Goal: Transaction & Acquisition: Obtain resource

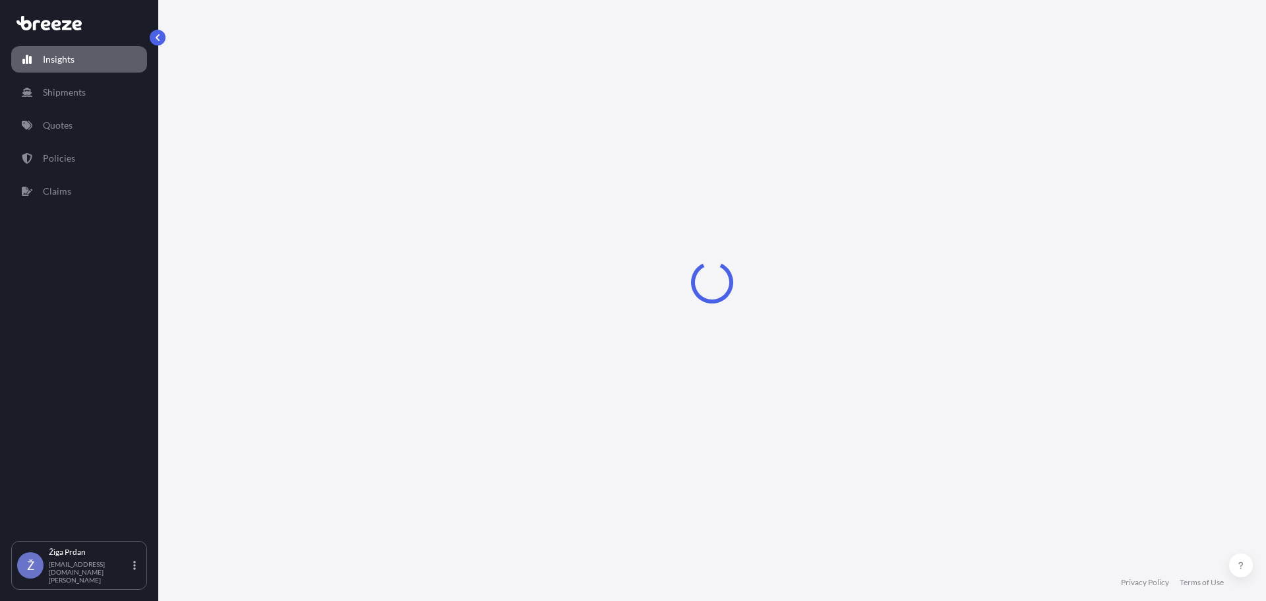
select select "2025"
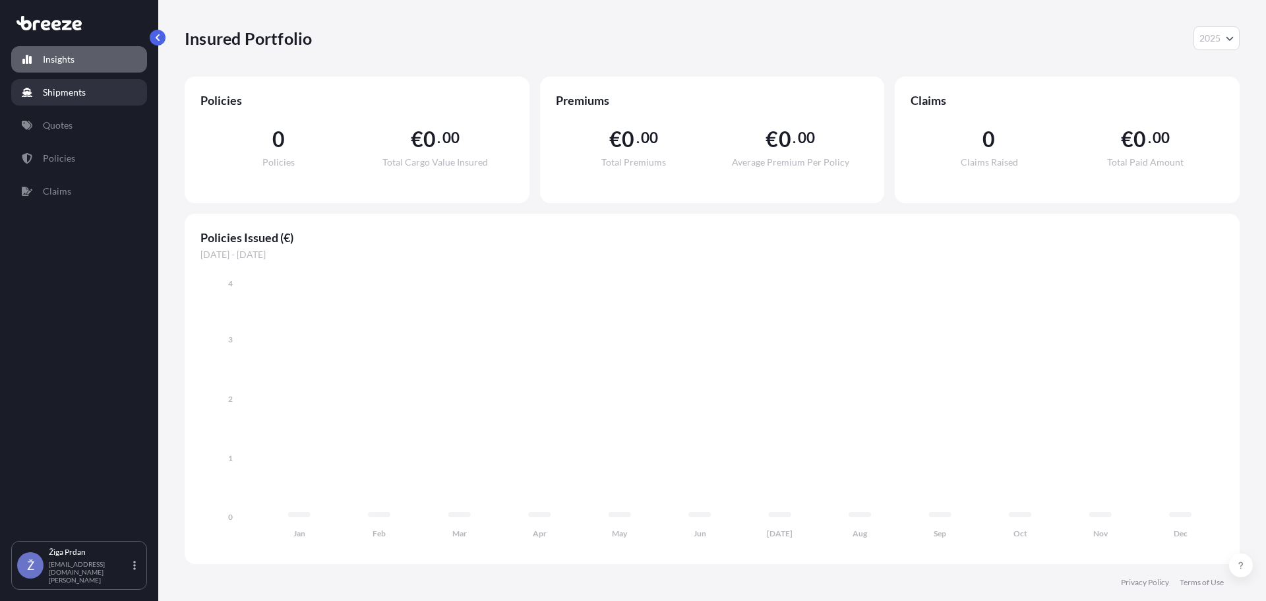
click at [99, 85] on link "Shipments" at bounding box center [79, 92] width 136 height 26
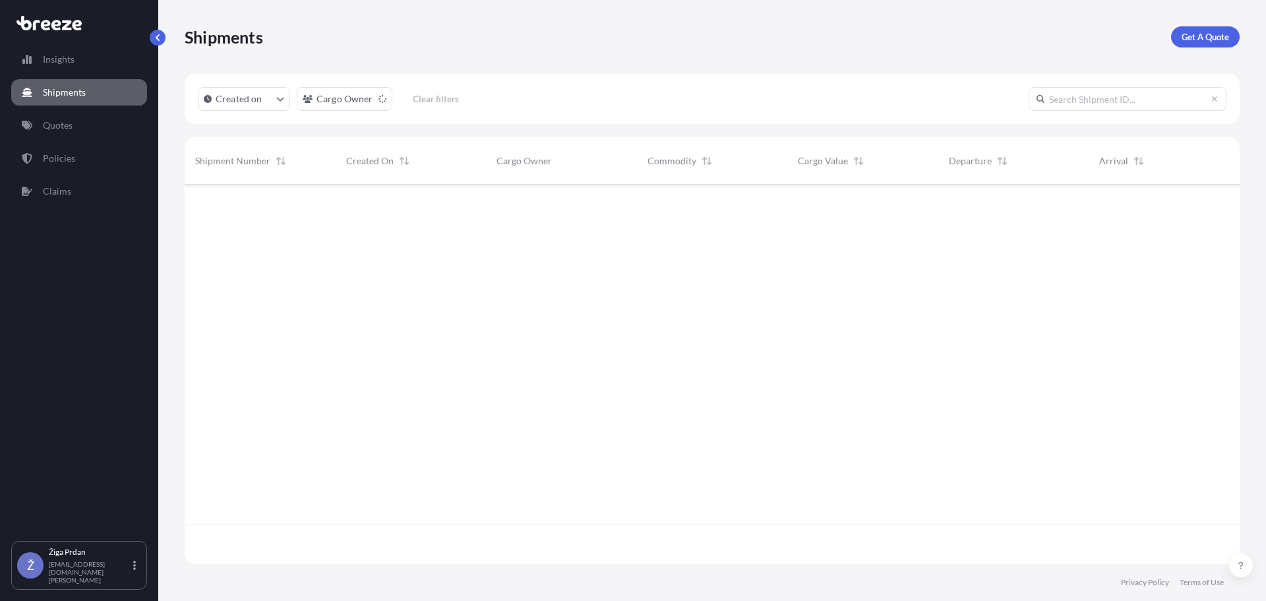
scroll to position [376, 1045]
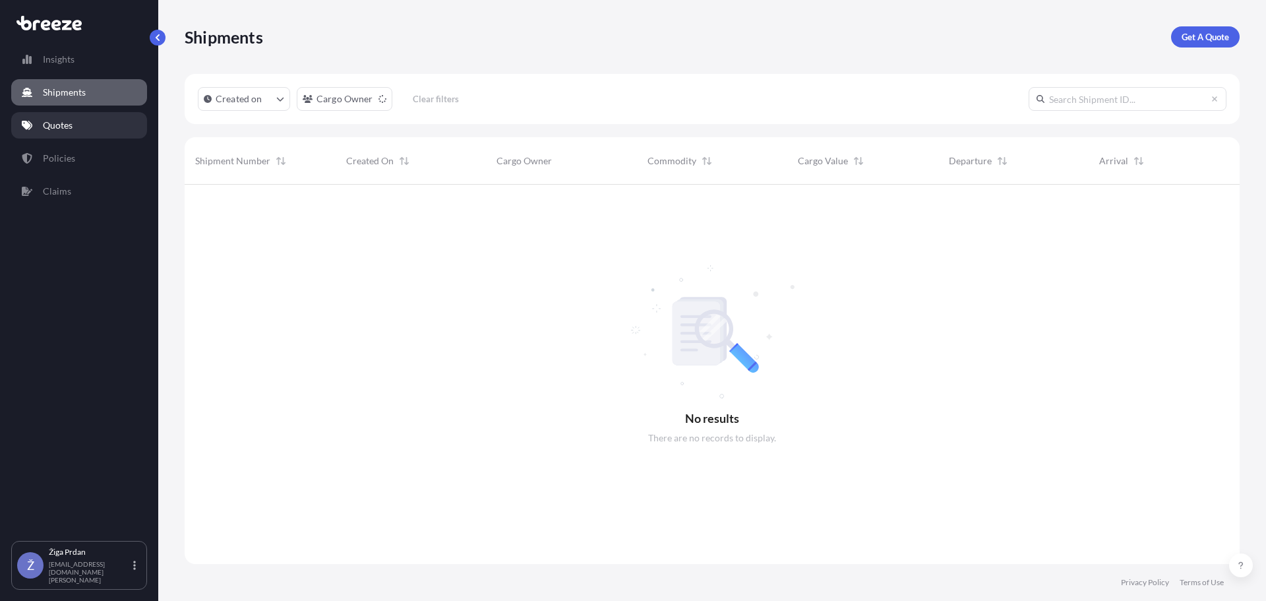
click at [102, 116] on link "Quotes" at bounding box center [79, 125] width 136 height 26
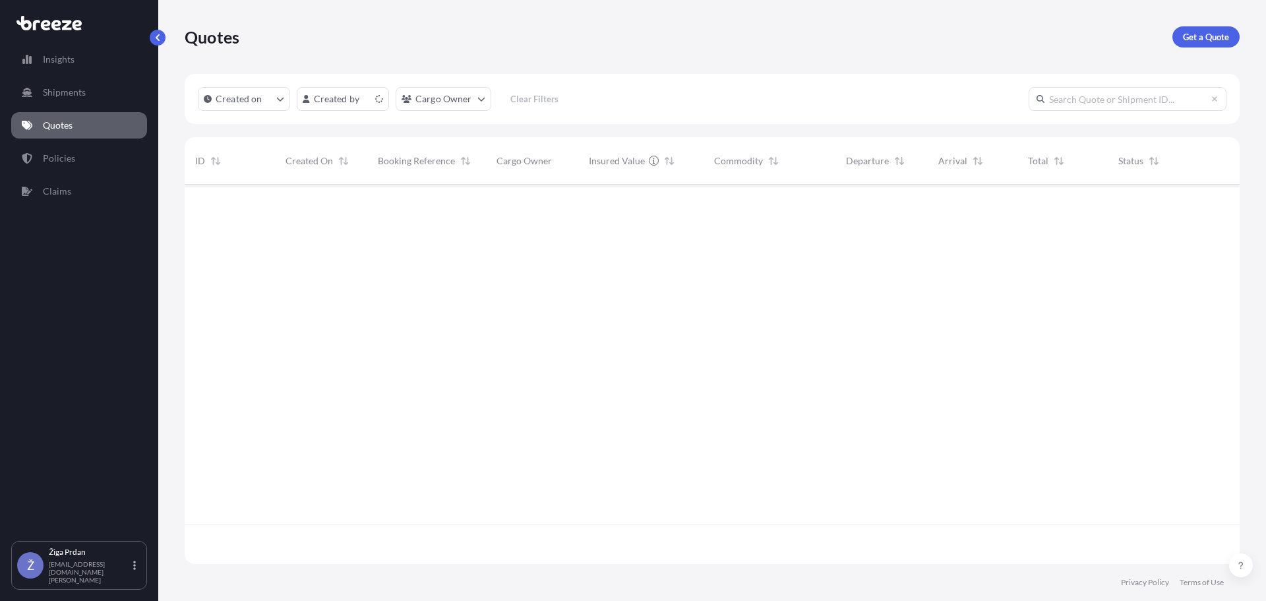
scroll to position [376, 1045]
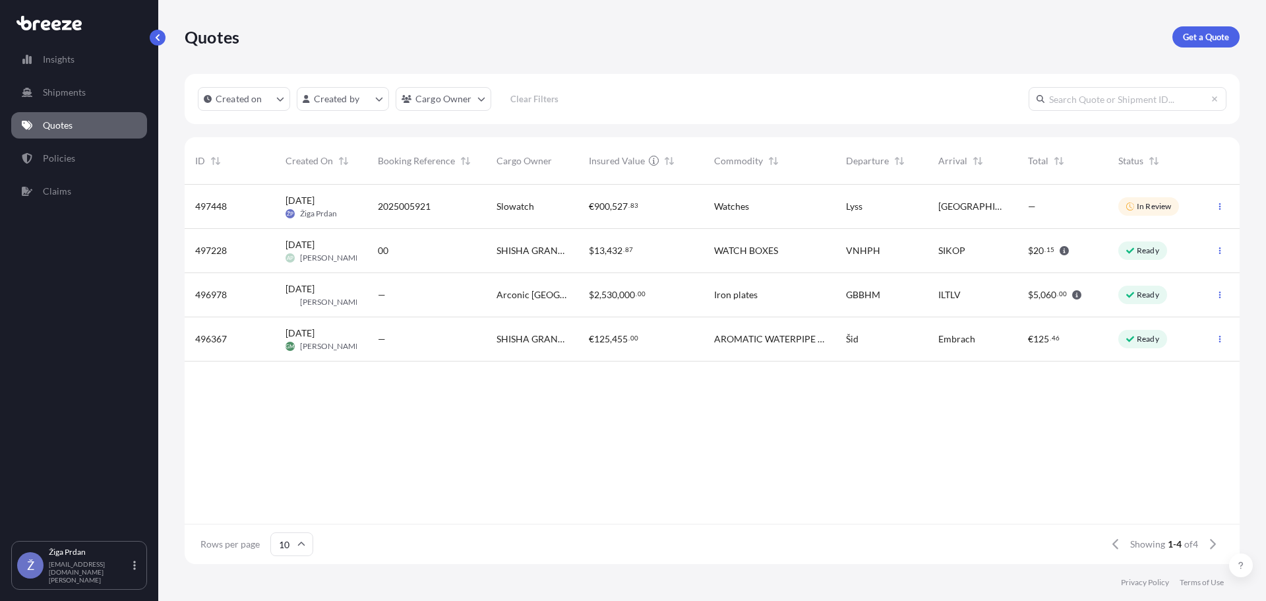
click at [371, 212] on div "2025005921" at bounding box center [426, 207] width 119 height 44
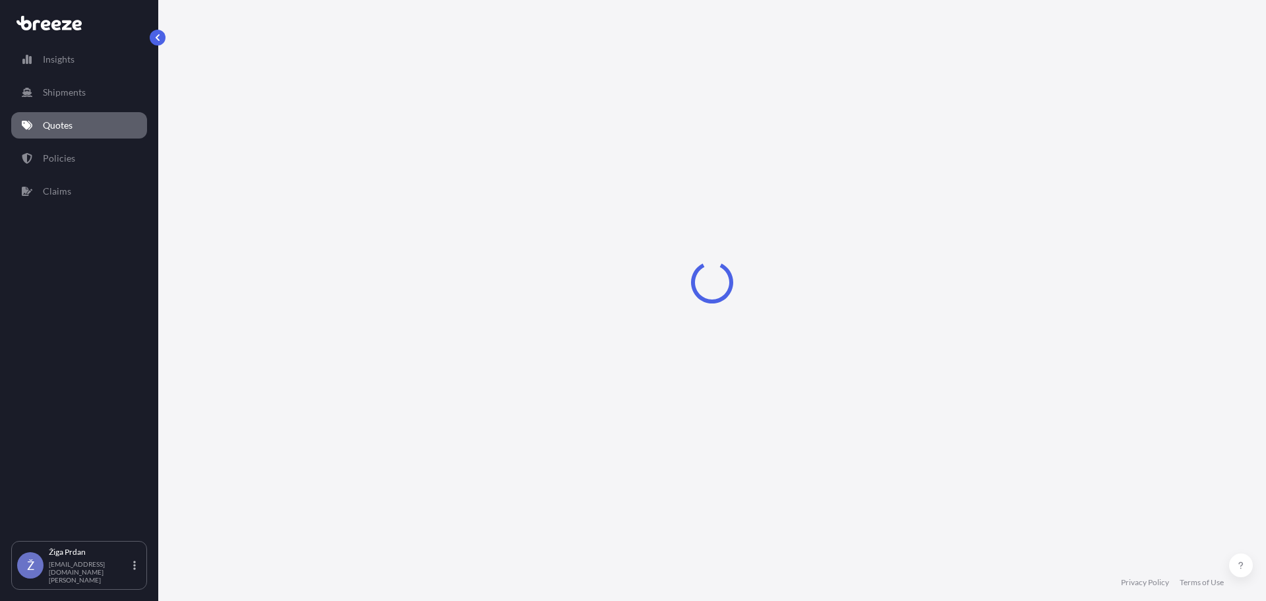
select select "Road"
select select "1"
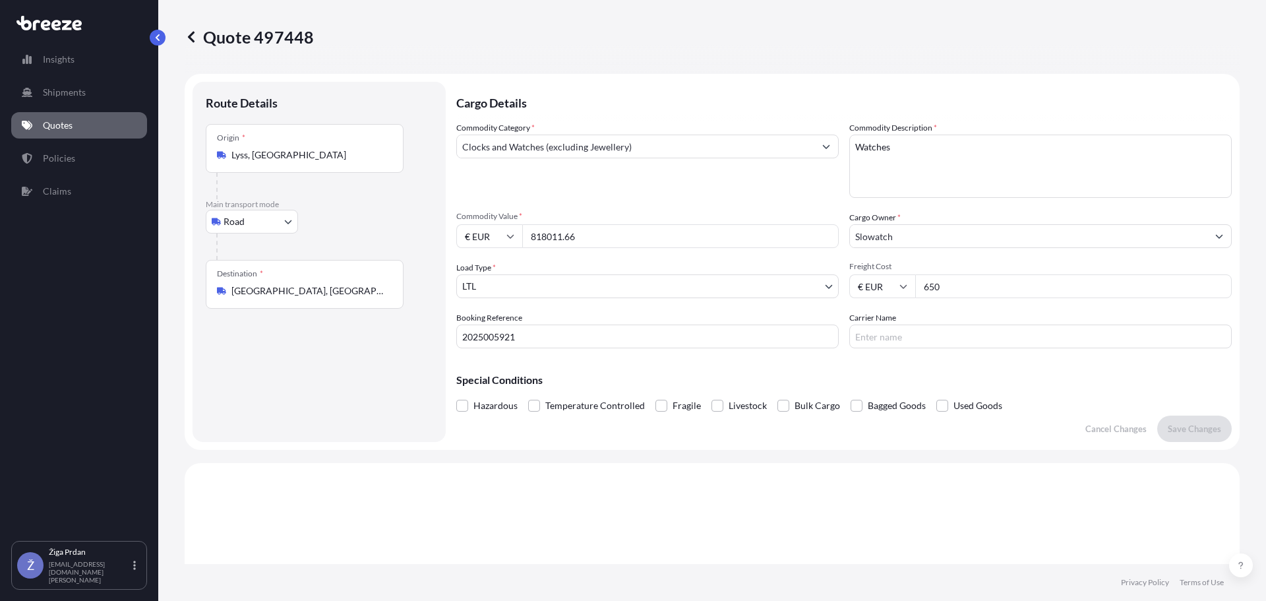
click at [43, 127] on p "Quotes" at bounding box center [58, 125] width 30 height 13
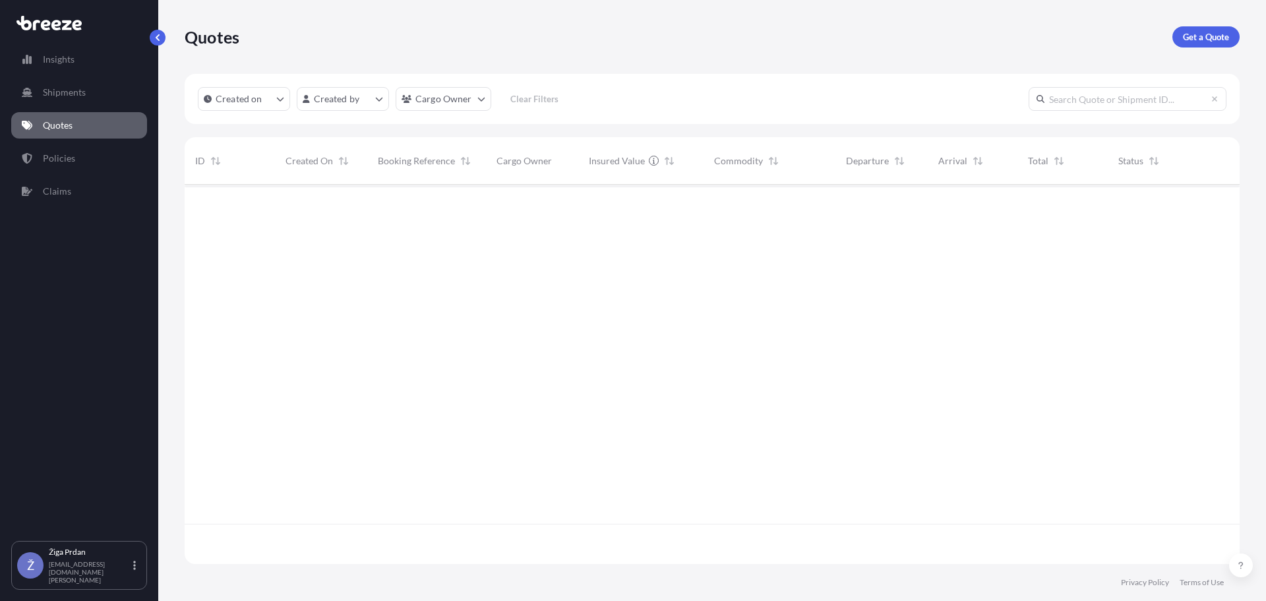
scroll to position [376, 1045]
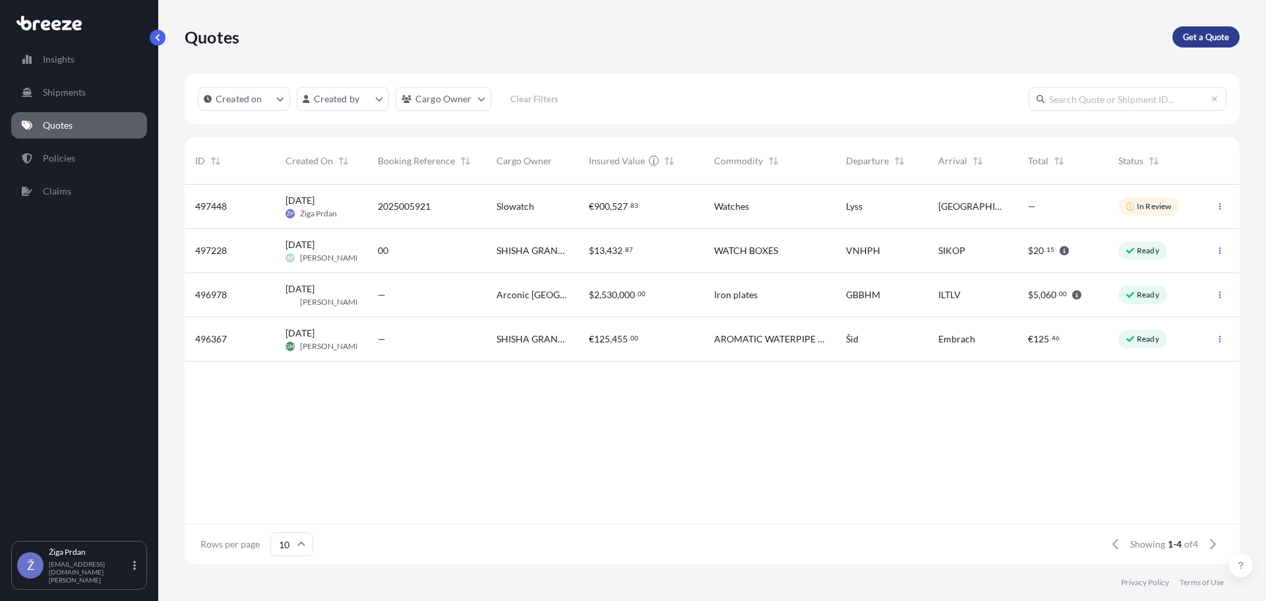
click at [1193, 34] on p "Get a Quote" at bounding box center [1206, 36] width 46 height 13
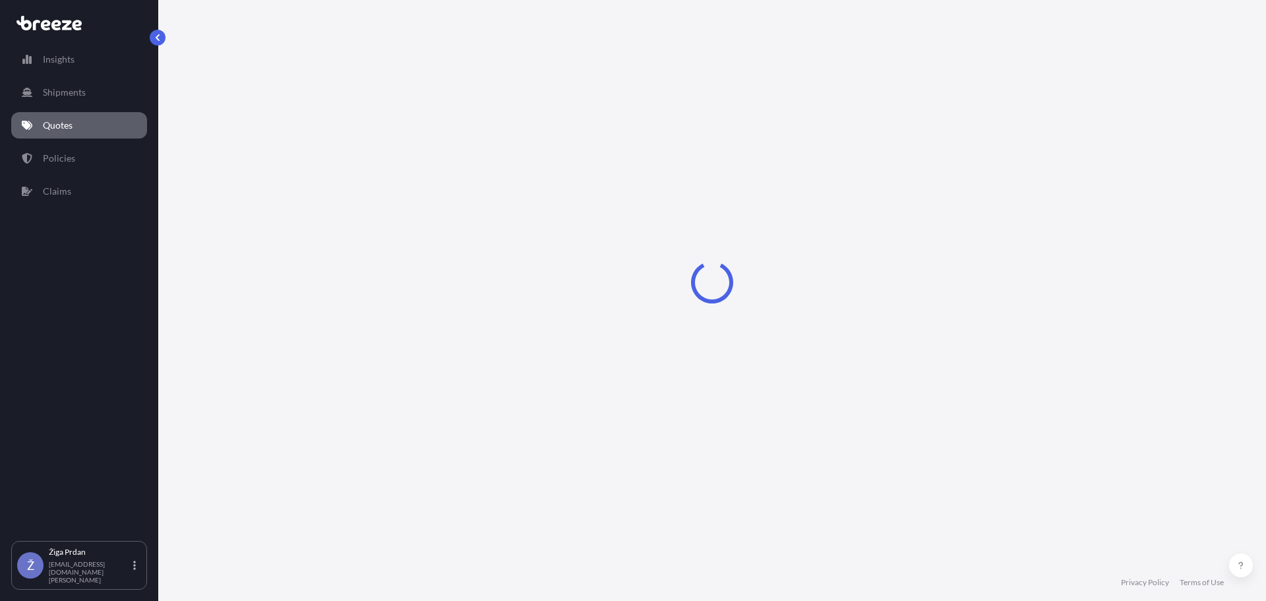
select select "Sea"
select select "1"
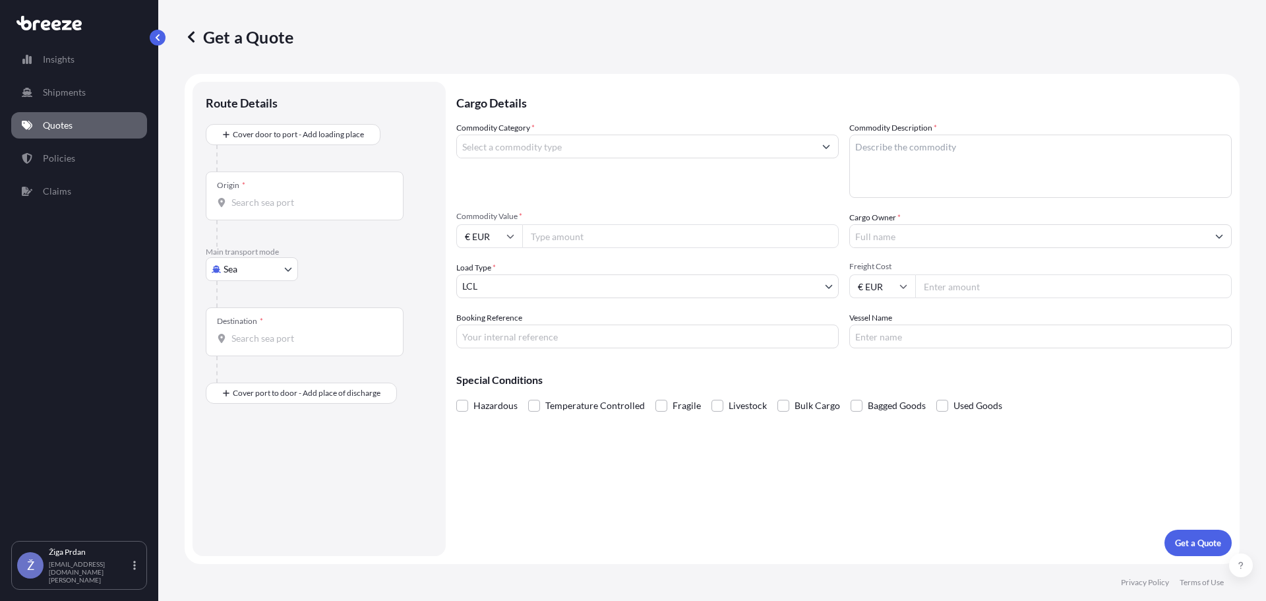
click at [253, 272] on body "Insights Shipments Quotes Policies Claims Ž Žiga Prdan [EMAIL_ADDRESS][DOMAIN_N…" at bounding box center [633, 300] width 1266 height 601
click at [255, 350] on div "Road" at bounding box center [252, 351] width 82 height 24
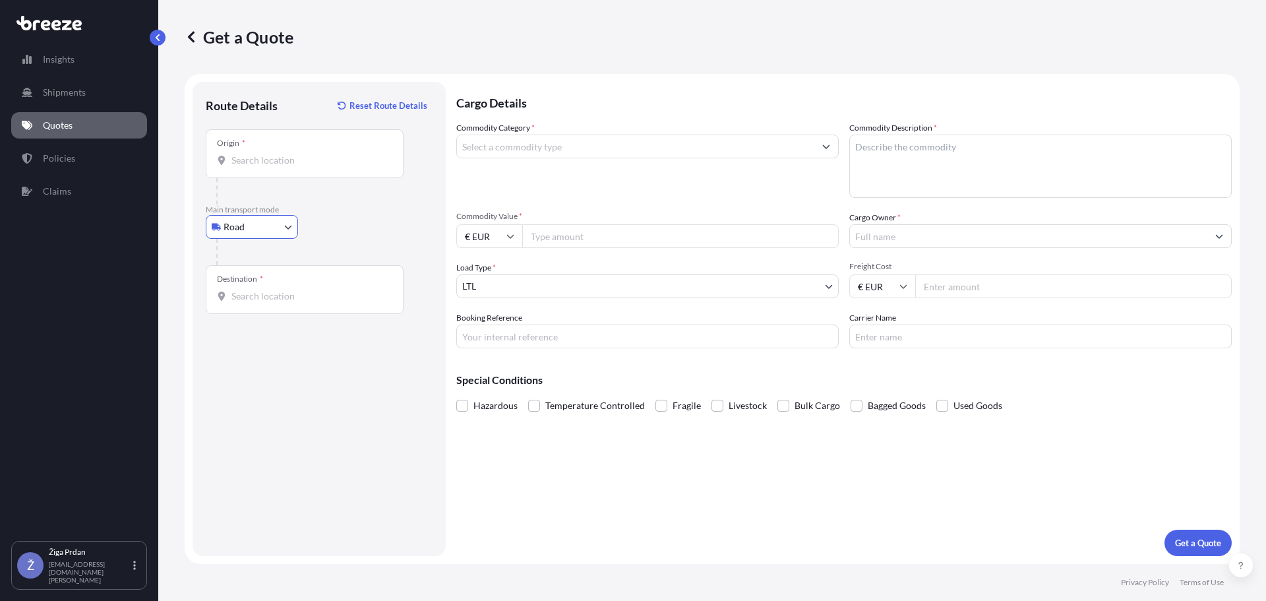
click at [266, 163] on input "Origin *" at bounding box center [309, 160] width 156 height 13
type input "[GEOGRAPHIC_DATA], [GEOGRAPHIC_DATA]"
click at [266, 278] on div "Destination *" at bounding box center [305, 289] width 198 height 49
click at [266, 289] on input "Destination *" at bounding box center [309, 295] width 156 height 13
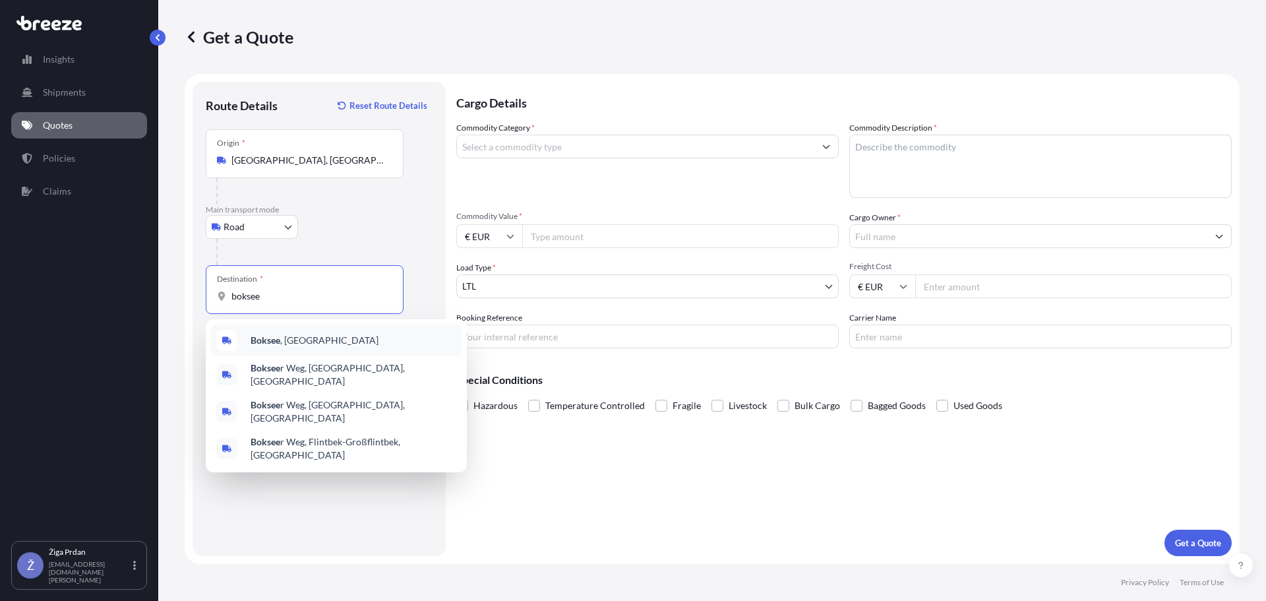
click at [316, 337] on span "Boksee , [GEOGRAPHIC_DATA]" at bounding box center [315, 340] width 128 height 13
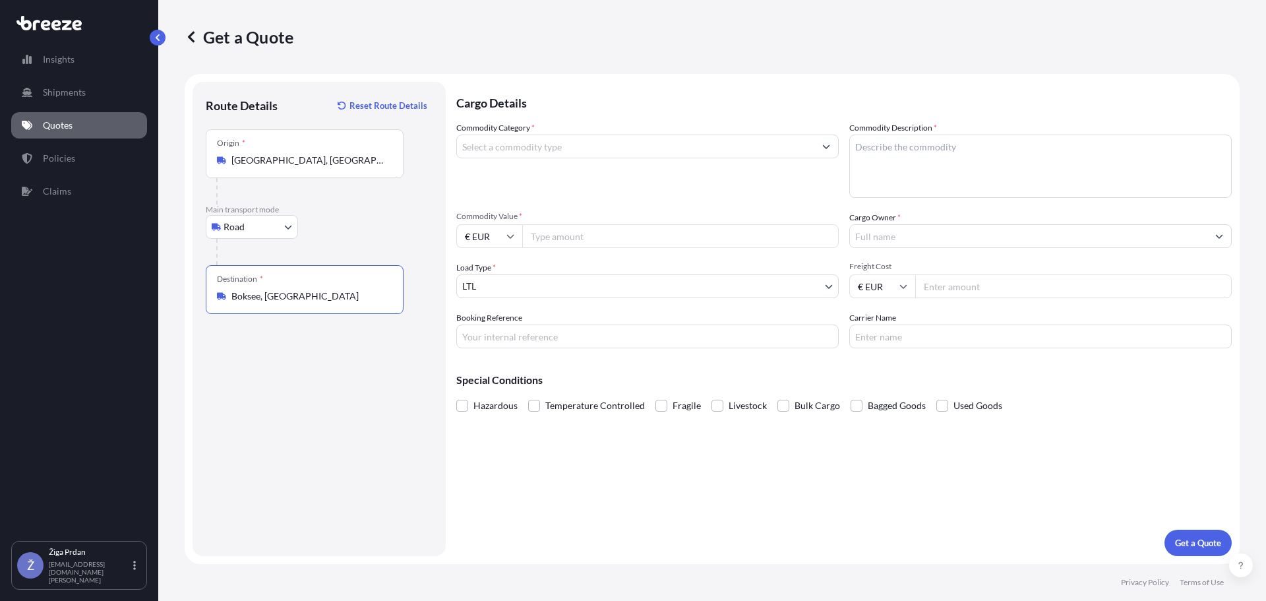
type input "Boksee, [GEOGRAPHIC_DATA]"
click at [533, 138] on input "Commodity Category *" at bounding box center [635, 147] width 357 height 24
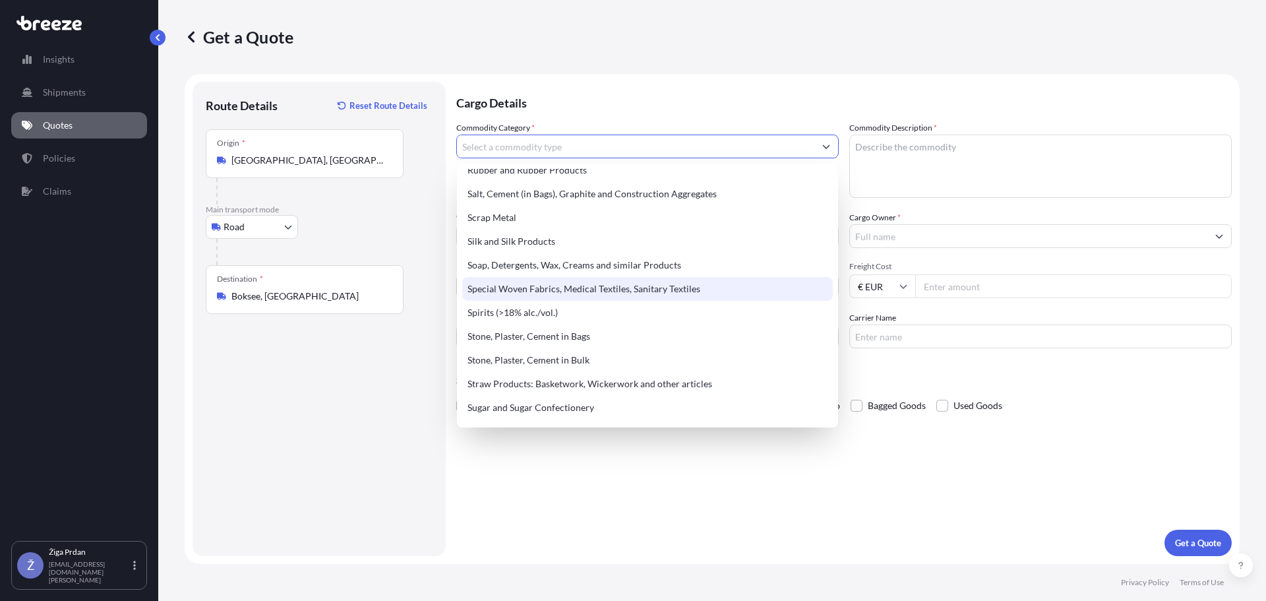
scroll to position [2703, 0]
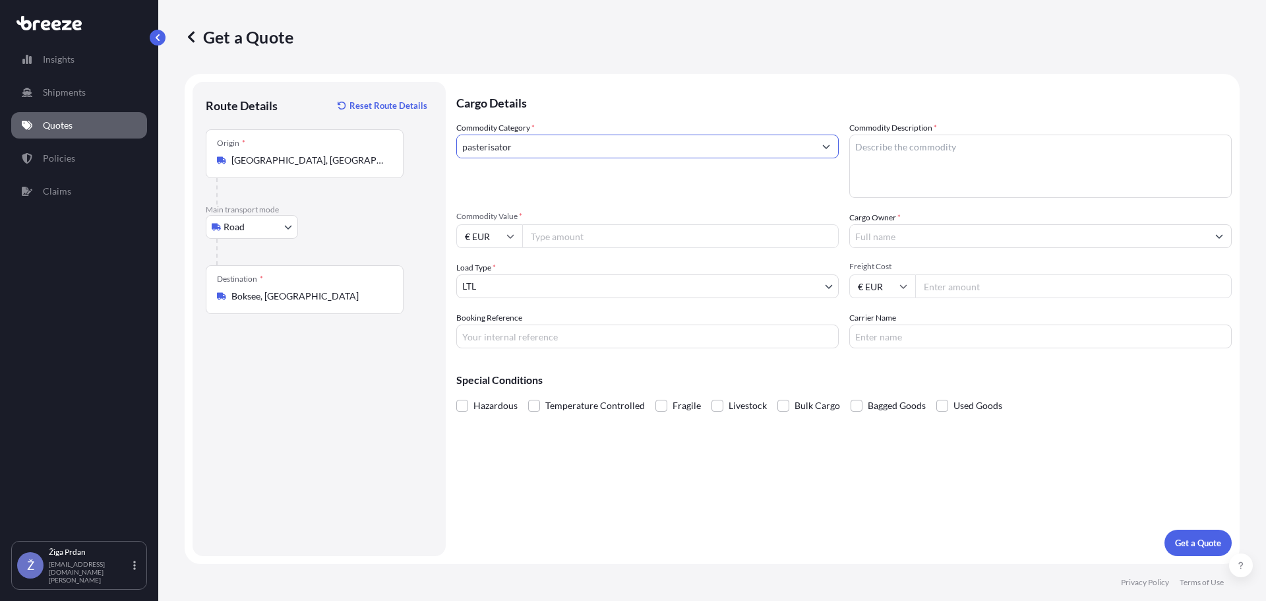
type input "pasterisator"
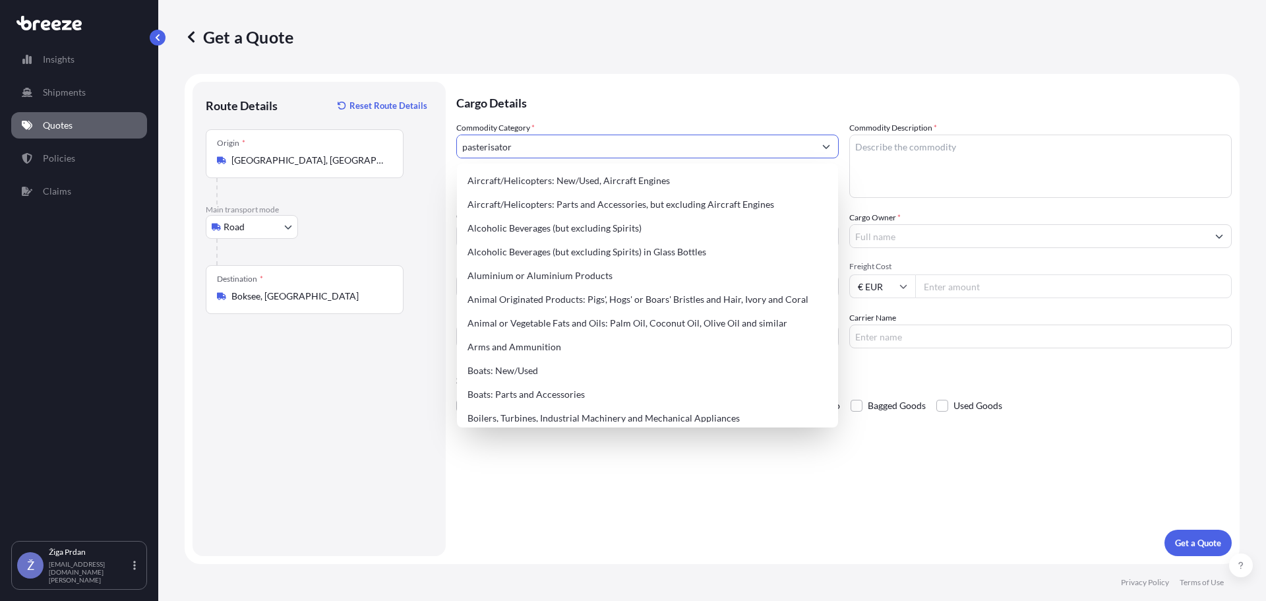
drag, startPoint x: 533, startPoint y: 142, endPoint x: 452, endPoint y: 146, distance: 81.2
click at [452, 146] on form "Route Details Reset Route Details Place of loading Road Road Rail Origin * [GEO…" at bounding box center [712, 319] width 1055 height 490
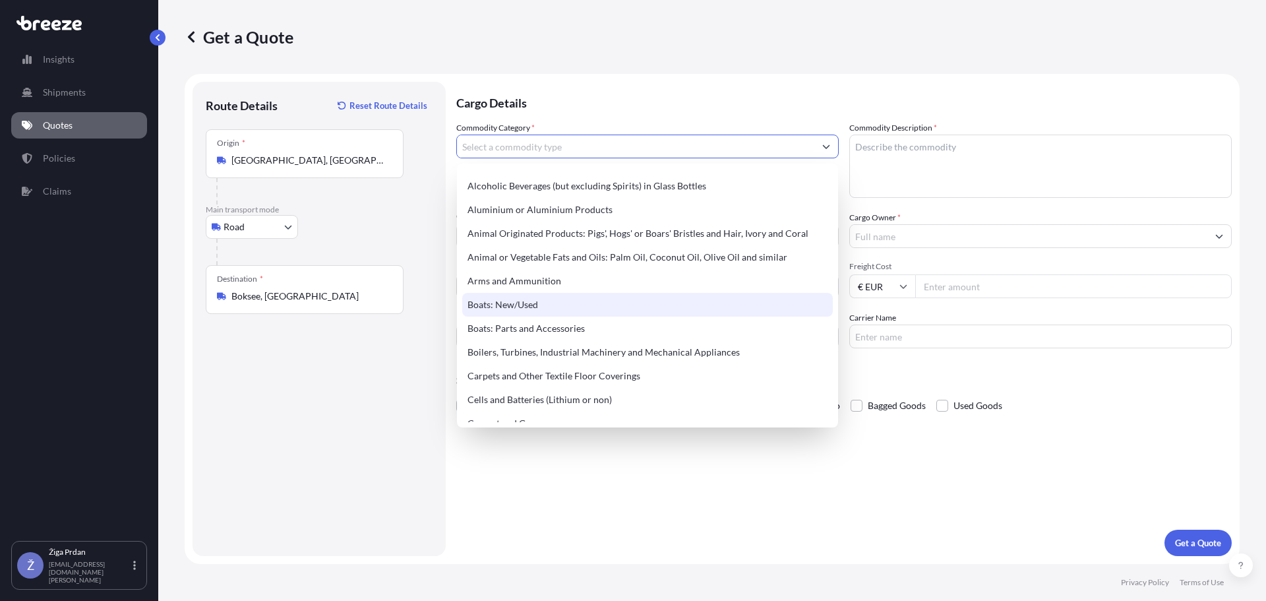
scroll to position [132, 0]
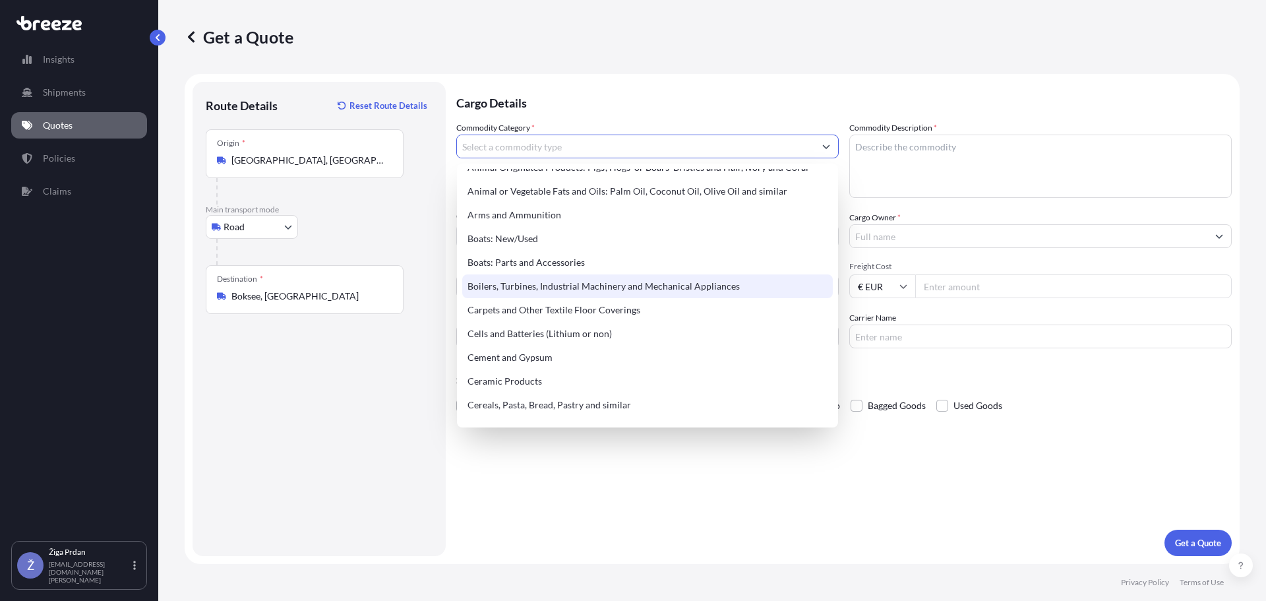
click at [743, 287] on div "Boilers, Turbines, Industrial Machinery and Mechanical Appliances" at bounding box center [647, 286] width 371 height 24
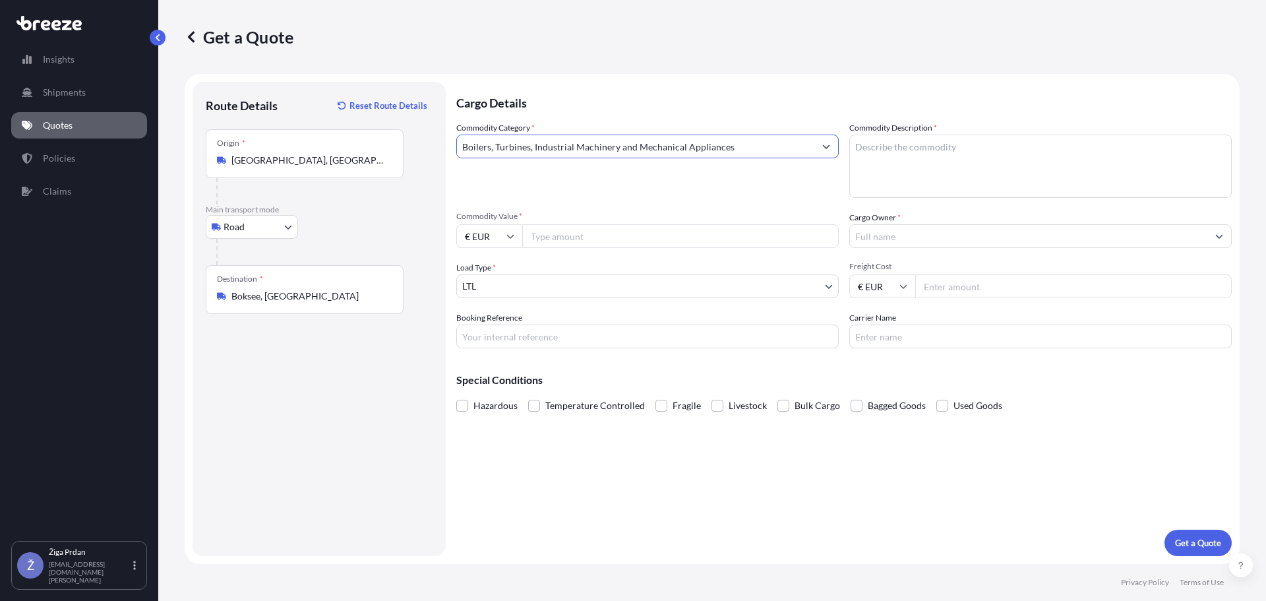
type input "Boilers, Turbines, Industrial Machinery and Mechanical Appliances"
click at [903, 158] on textarea "Commodity Description *" at bounding box center [1040, 166] width 382 height 63
drag, startPoint x: 914, startPoint y: 143, endPoint x: 802, endPoint y: 150, distance: 112.3
click at [802, 150] on div "Commodity Category * Boilers, Turbines, Industrial Machinery and Mechanical App…" at bounding box center [843, 234] width 775 height 227
paste textarea "urize"
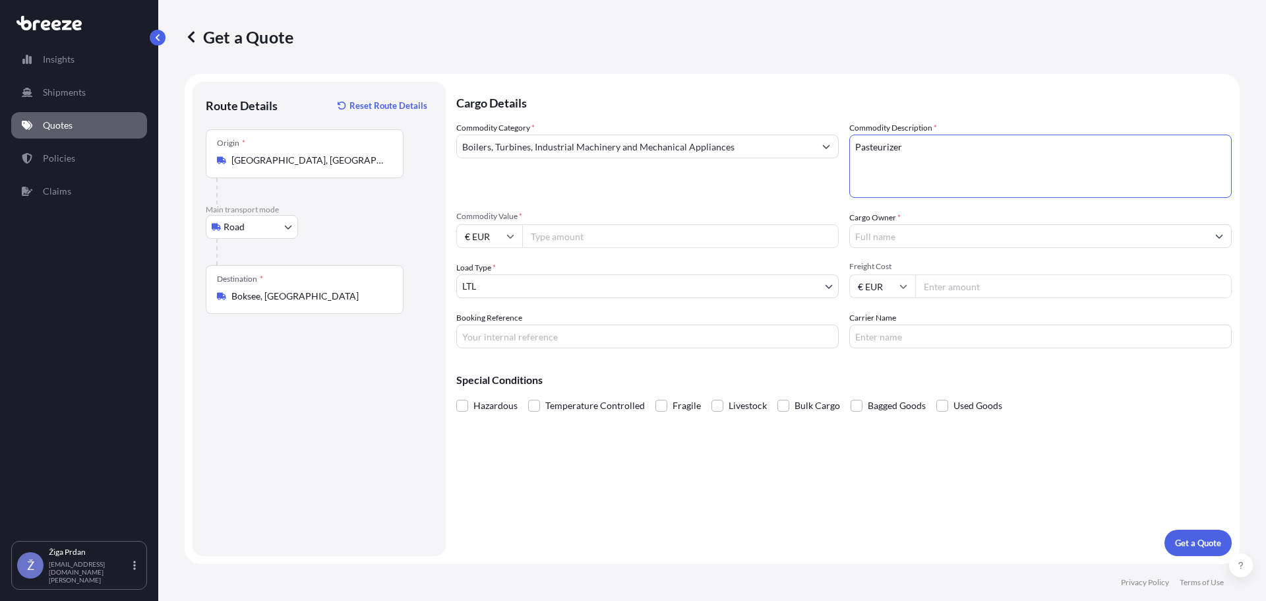
type textarea "Pasteurizer"
click at [554, 233] on input "Commodity Value *" at bounding box center [680, 236] width 316 height 24
type input "25000"
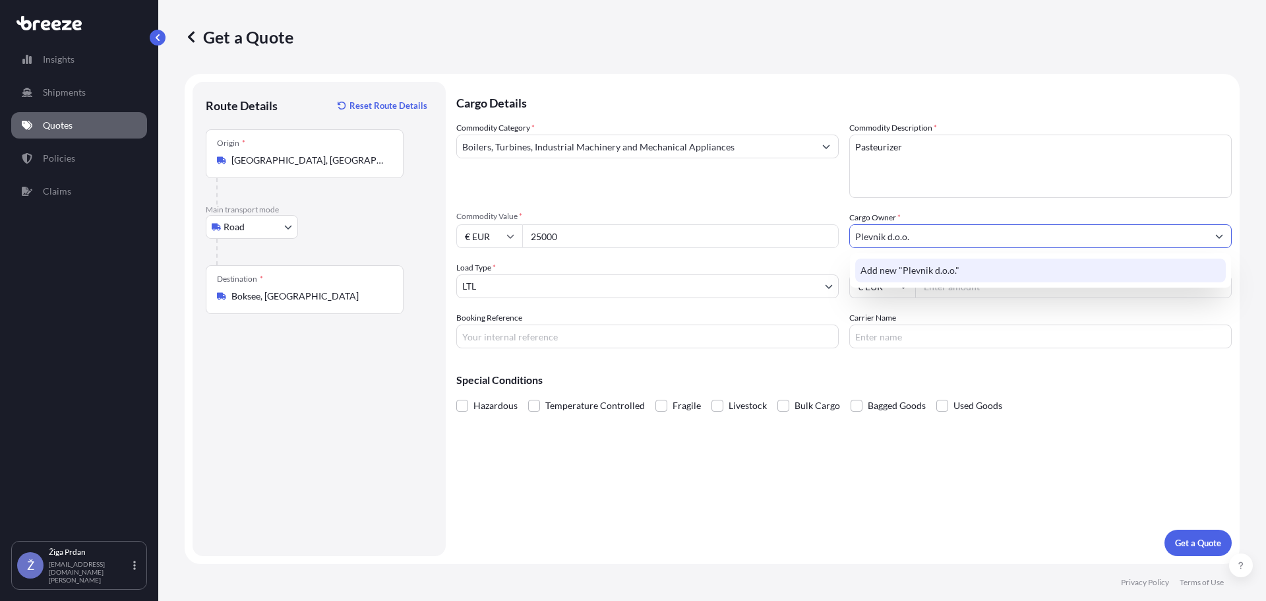
click at [969, 263] on div "Add new "Plevnik d.o.o."" at bounding box center [1040, 270] width 371 height 24
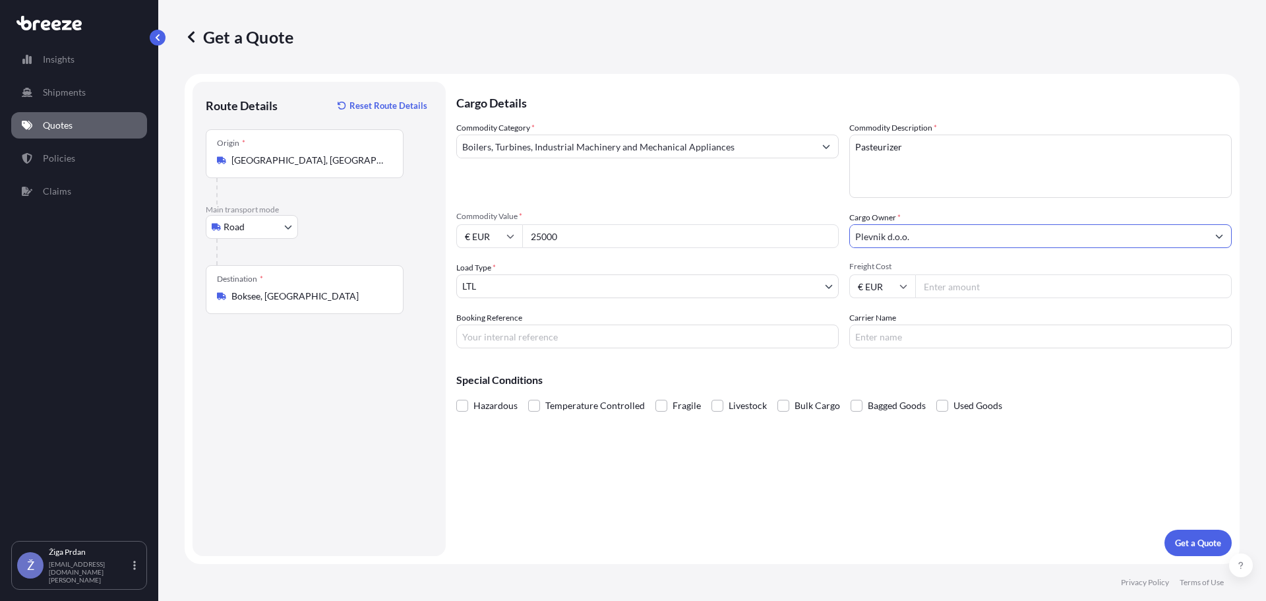
type input "Plevnik d.o.o."
click at [608, 334] on input "Booking Reference" at bounding box center [647, 336] width 382 height 24
click at [566, 338] on input "202500" at bounding box center [647, 336] width 382 height 24
type input "2025005957"
click at [1199, 542] on p "Get a Quote" at bounding box center [1198, 542] width 46 height 13
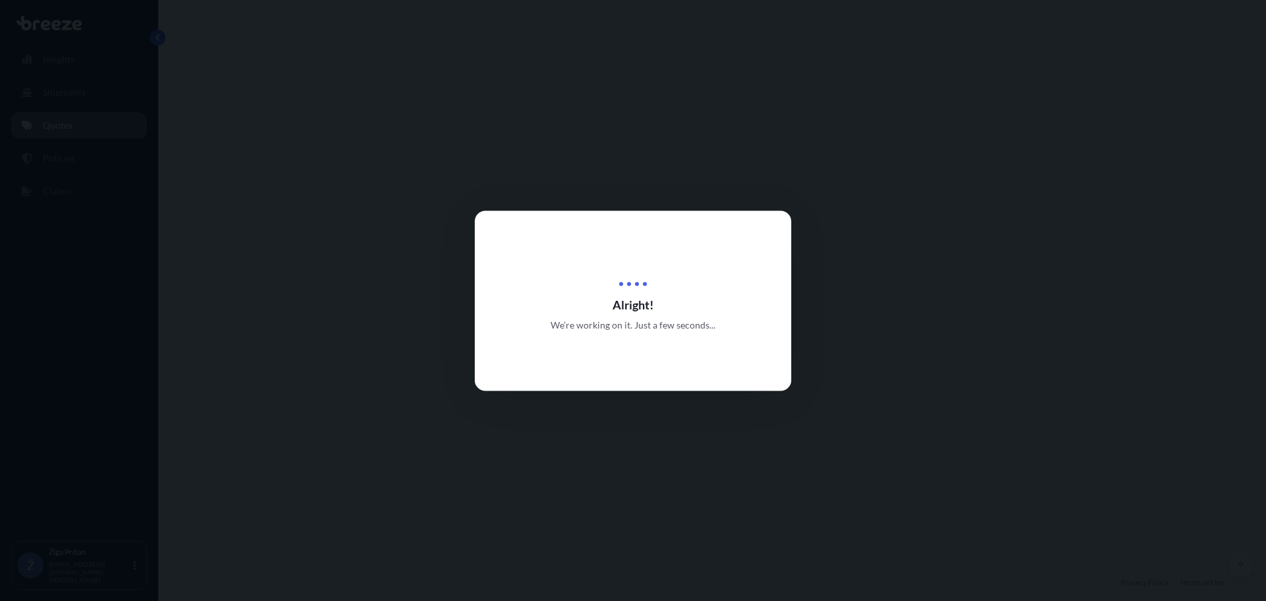
select select "Road"
select select "1"
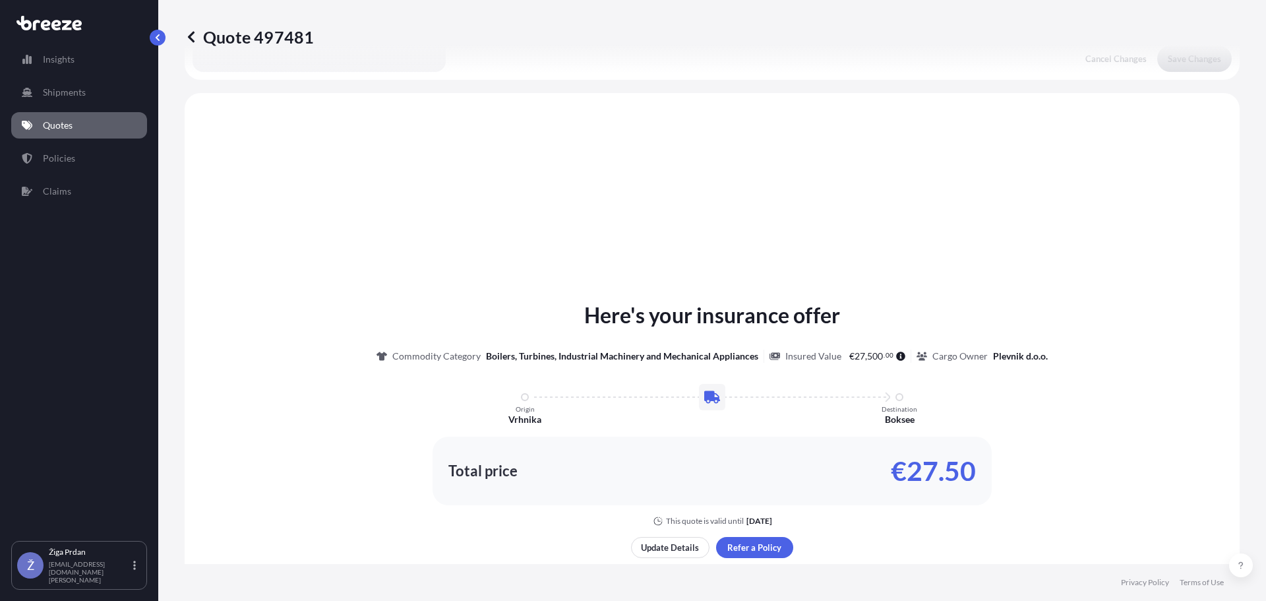
scroll to position [397, 0]
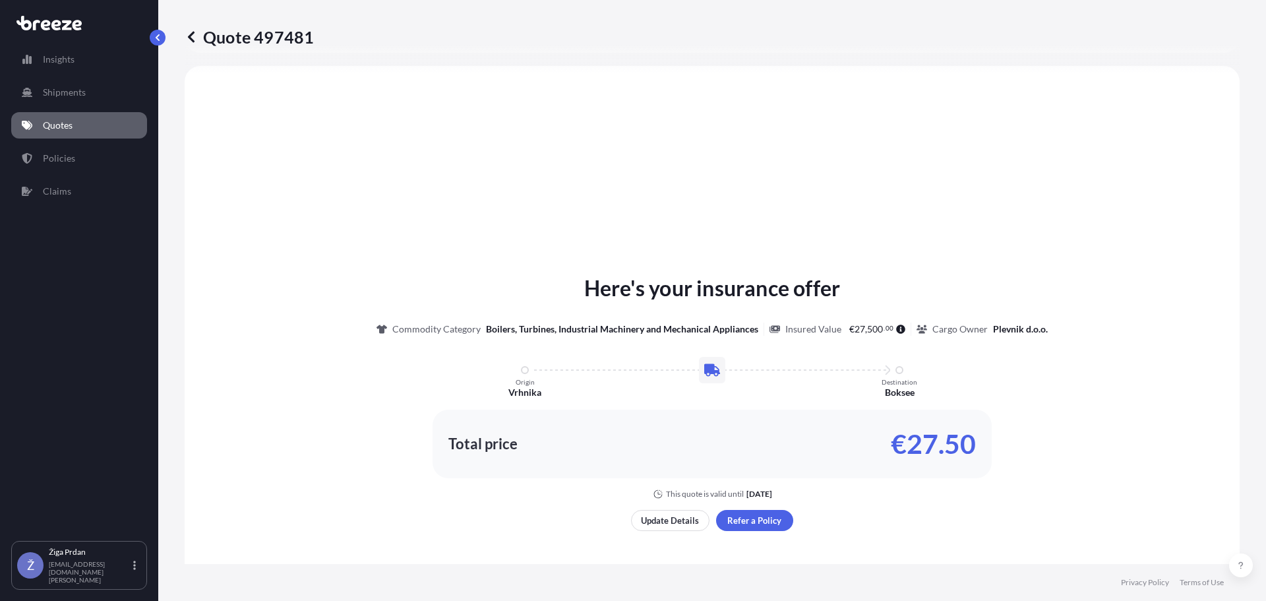
click at [94, 120] on link "Quotes" at bounding box center [79, 125] width 136 height 26
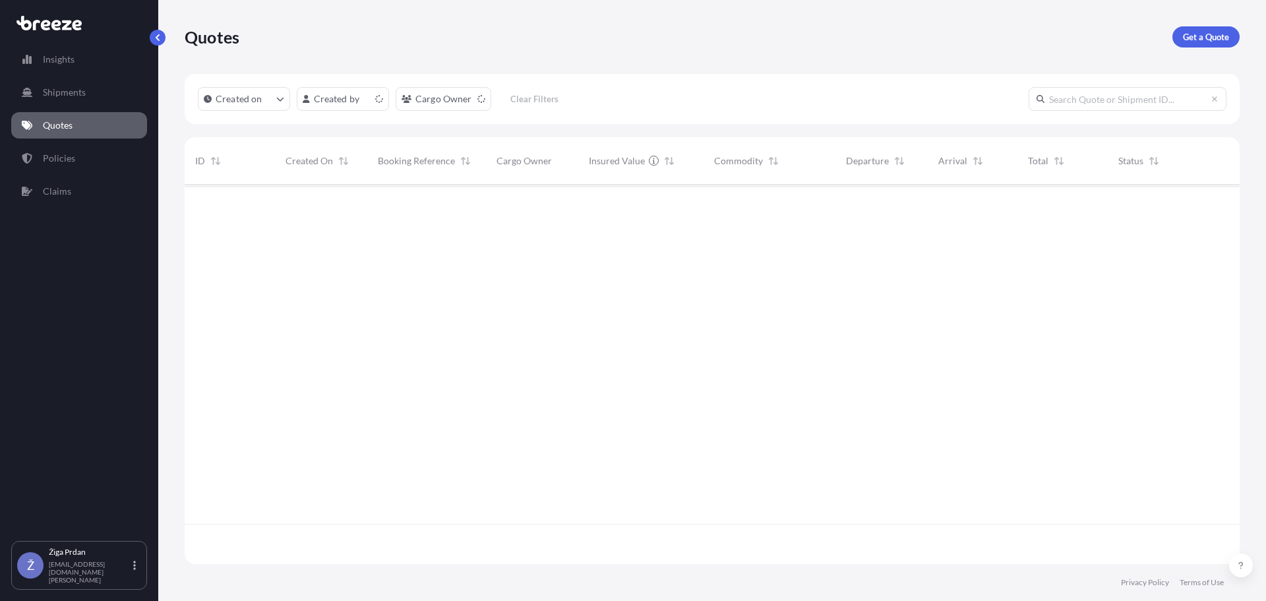
scroll to position [376, 1045]
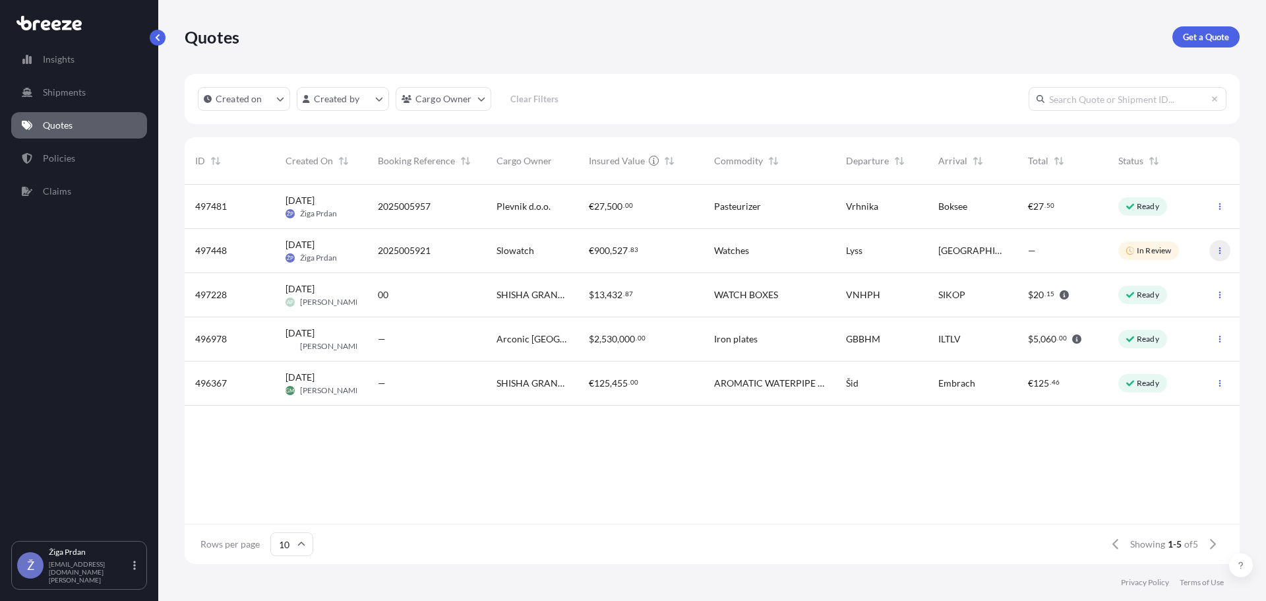
click at [1222, 250] on icon "button" at bounding box center [1220, 251] width 8 height 8
click at [1223, 245] on button "button" at bounding box center [1219, 250] width 21 height 21
click at [1217, 249] on icon "button" at bounding box center [1220, 251] width 8 height 8
click at [1084, 239] on div "—" at bounding box center [1062, 251] width 90 height 44
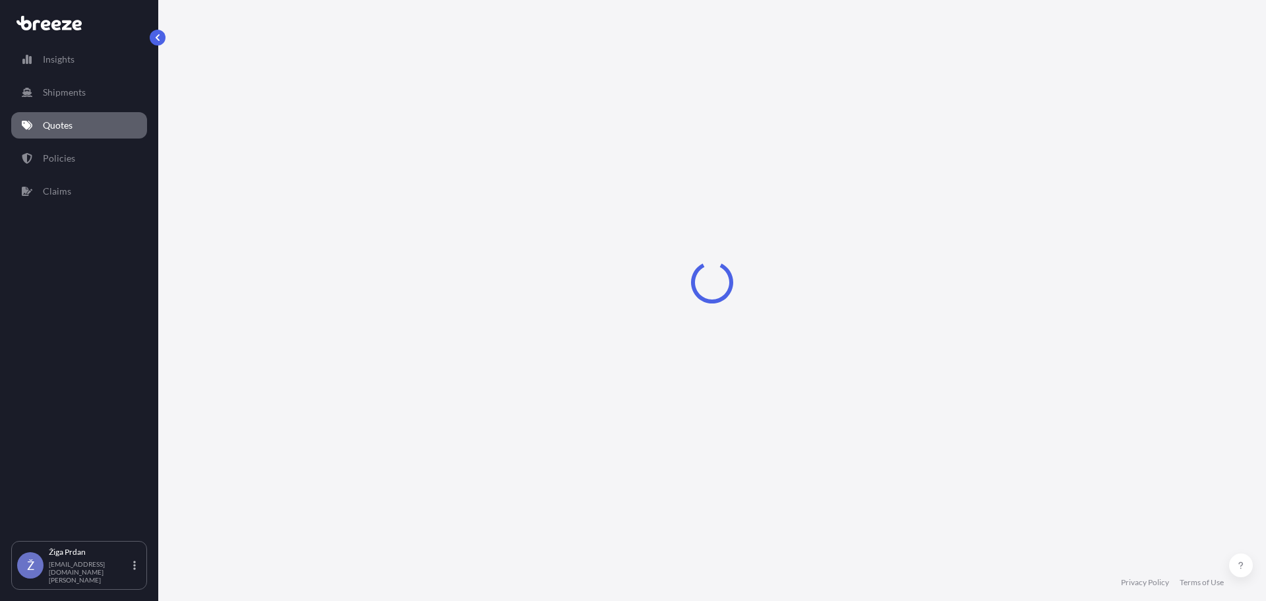
select select "Road"
select select "1"
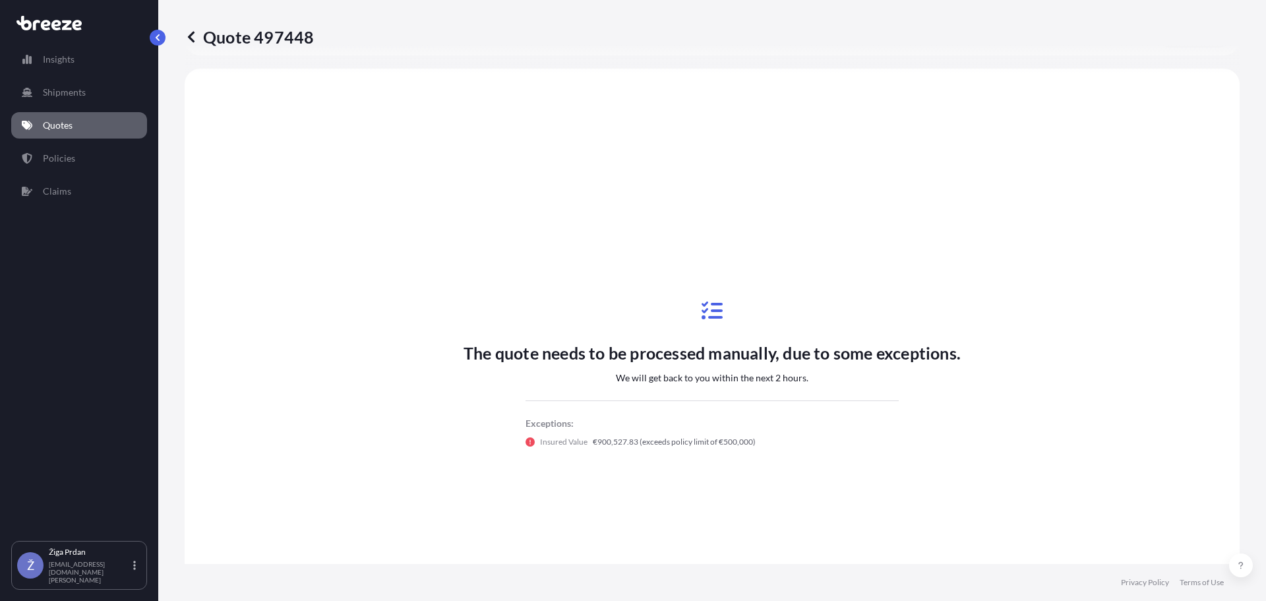
scroll to position [397, 0]
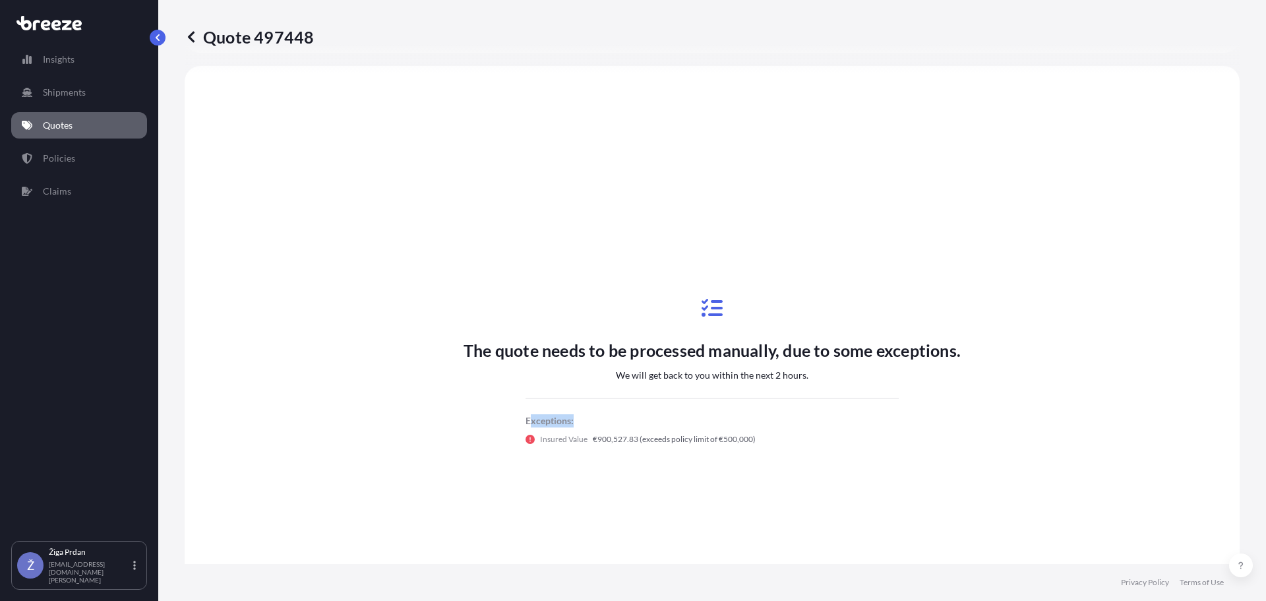
drag, startPoint x: 523, startPoint y: 425, endPoint x: 580, endPoint y: 423, distance: 56.1
click at [576, 425] on p "Exceptions:" at bounding box center [711, 420] width 373 height 13
click at [580, 423] on p "Exceptions:" at bounding box center [711, 420] width 373 height 13
drag, startPoint x: 761, startPoint y: 437, endPoint x: 769, endPoint y: 438, distance: 7.9
click at [769, 438] on div "Insured Value €900,527.83 (exceeds policy limit of €500,000)" at bounding box center [711, 439] width 373 height 13
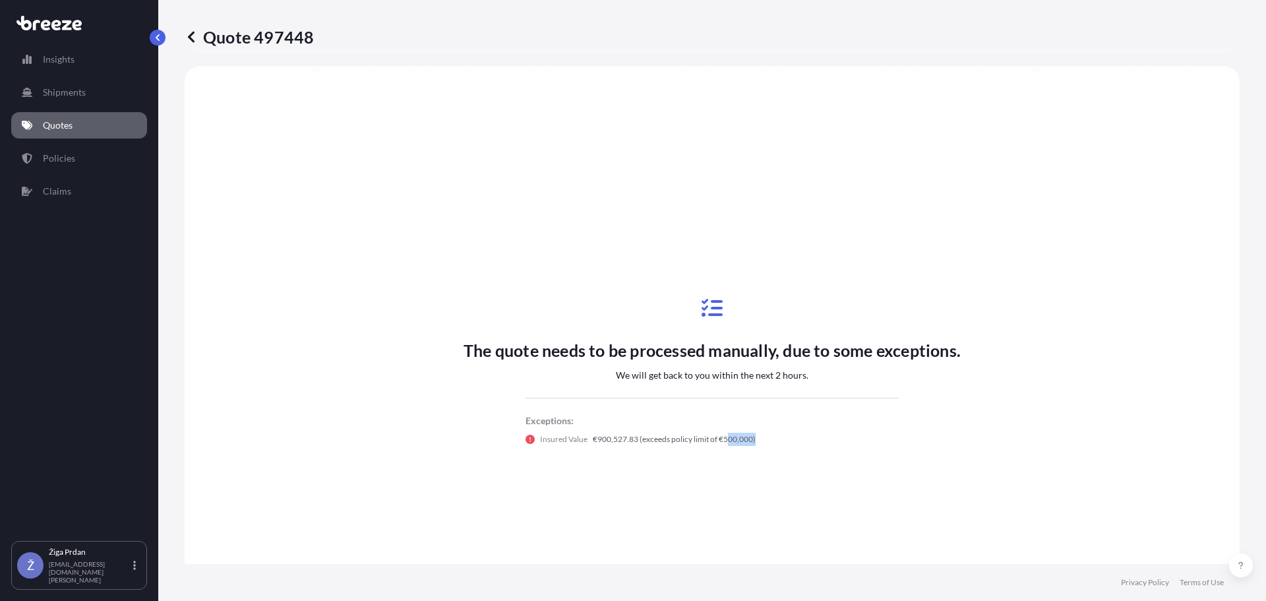
click at [769, 438] on div "Insured Value €900,527.83 (exceeds policy limit of €500,000)" at bounding box center [711, 439] width 373 height 13
click at [681, 445] on p "€900,527.83 (exceeds policy limit of €500,000)" at bounding box center [674, 439] width 163 height 13
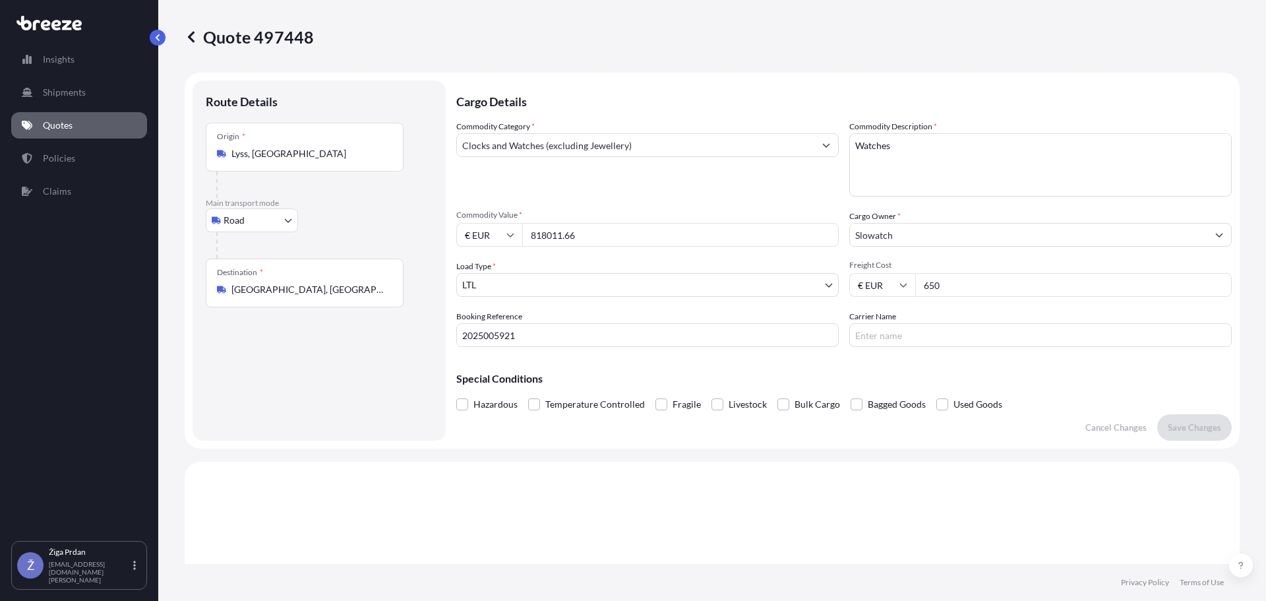
scroll to position [0, 0]
